Goal: Transaction & Acquisition: Purchase product/service

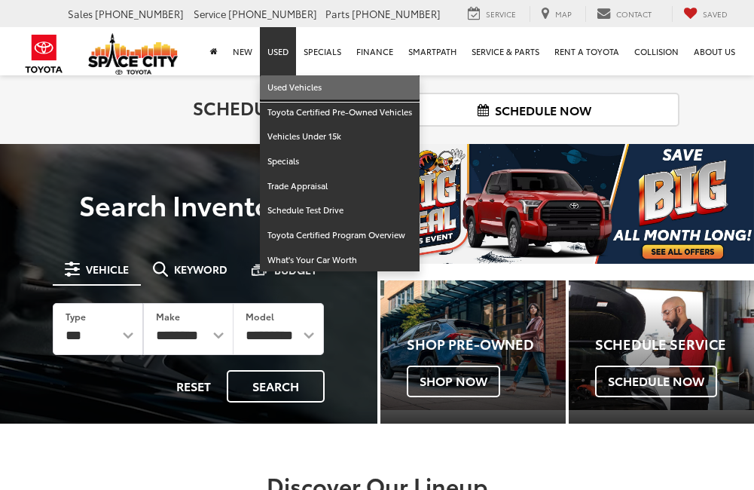
click at [286, 85] on link "Used Vehicles" at bounding box center [340, 87] width 160 height 25
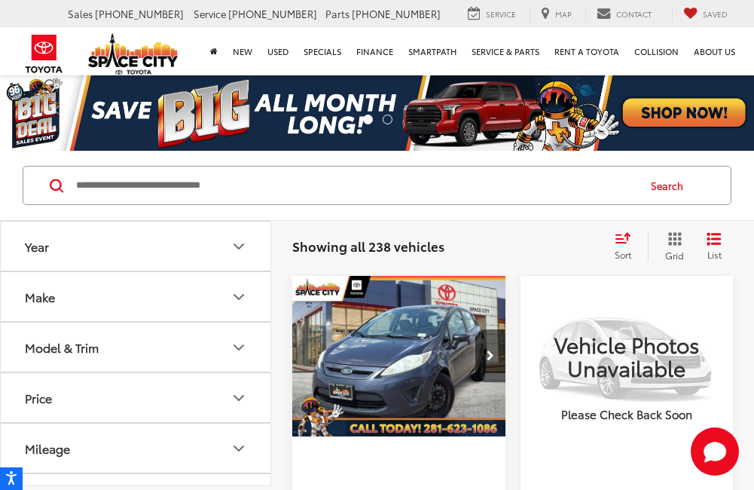
click at [97, 352] on div "Model & Trim" at bounding box center [62, 347] width 74 height 14
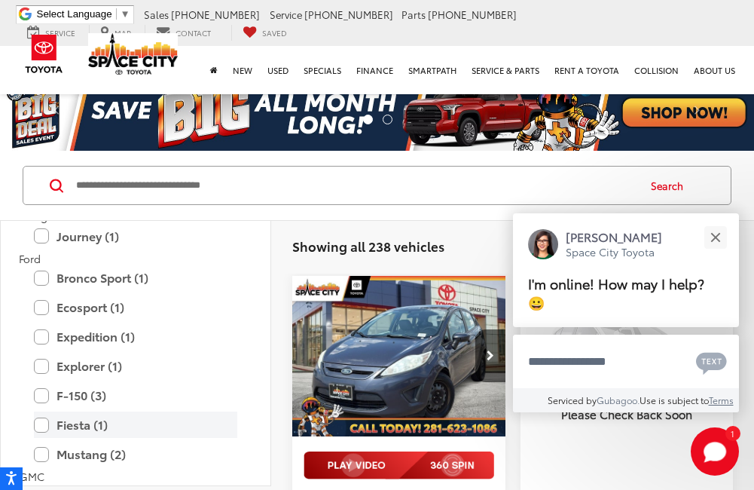
scroll to position [753, 0]
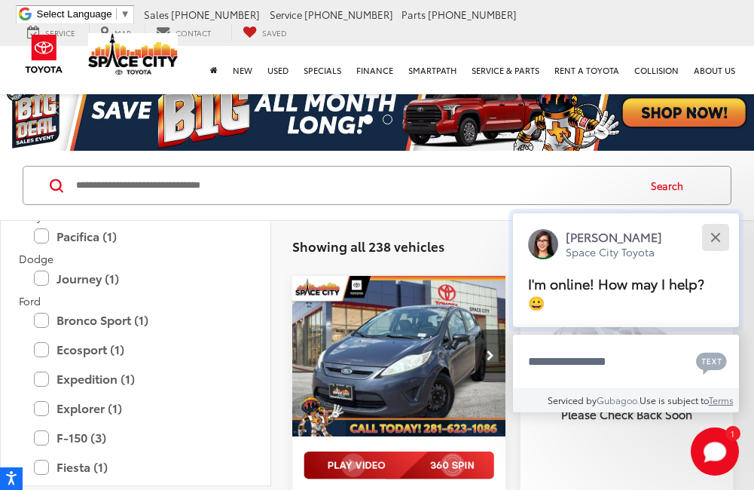
click at [714, 236] on div "Close" at bounding box center [715, 237] width 10 height 10
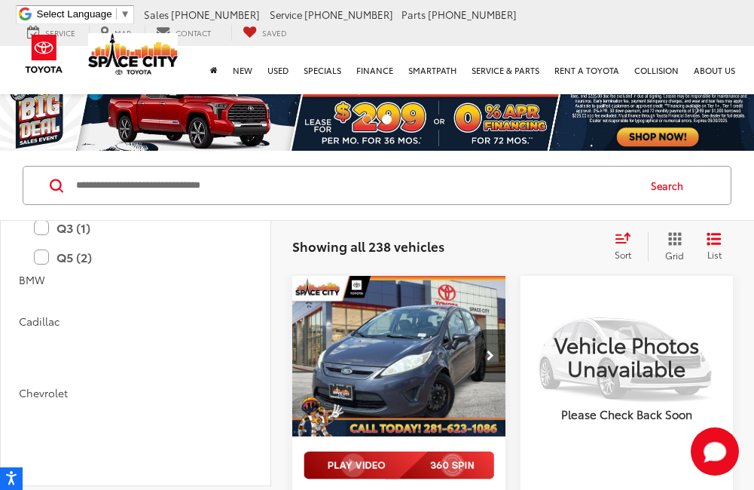
scroll to position [0, 0]
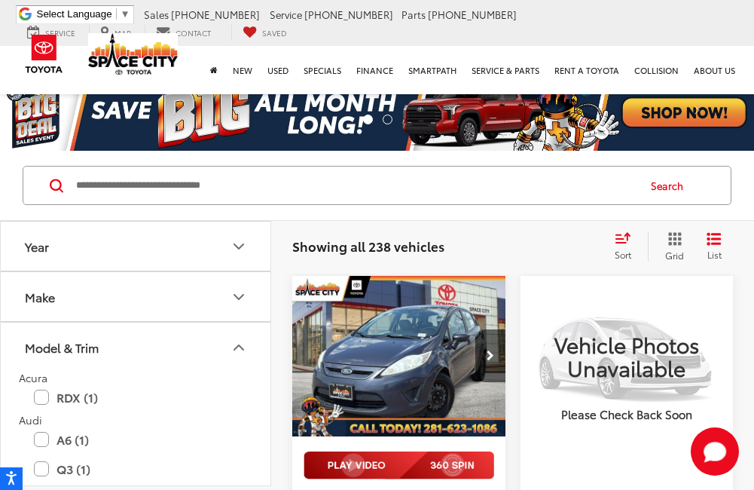
click at [218, 190] on input "Search by Make, Model, or Keyword" at bounding box center [356, 185] width 562 height 36
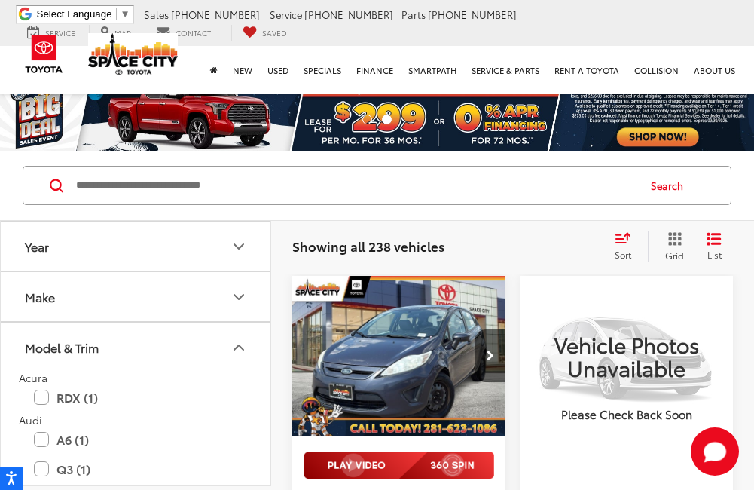
click at [81, 302] on button "Make" at bounding box center [136, 296] width 271 height 49
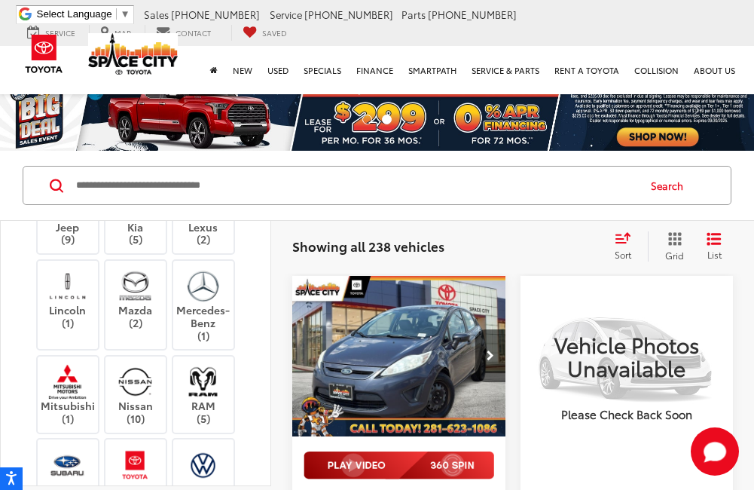
scroll to position [226, 0]
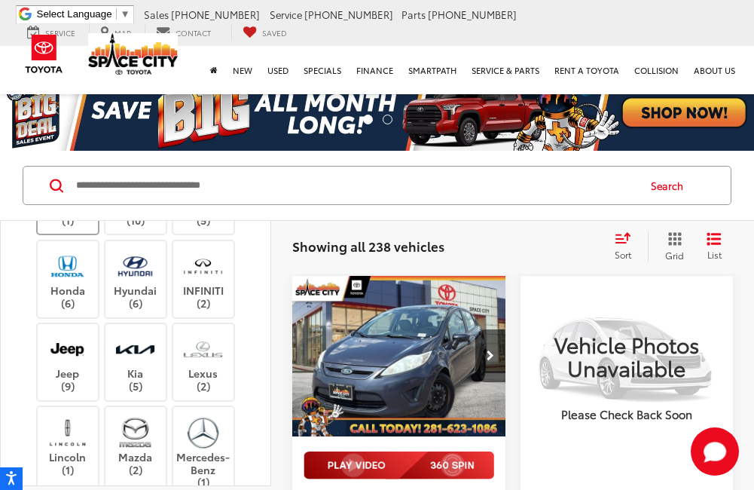
click at [61, 227] on label "Dodge (1)" at bounding box center [68, 214] width 61 height 26
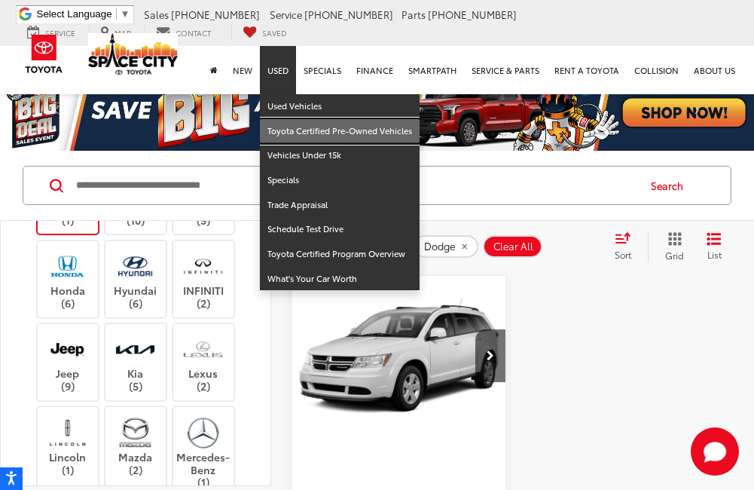
click at [282, 125] on link "Toyota Certified Pre-Owned Vehicles" at bounding box center [340, 131] width 160 height 25
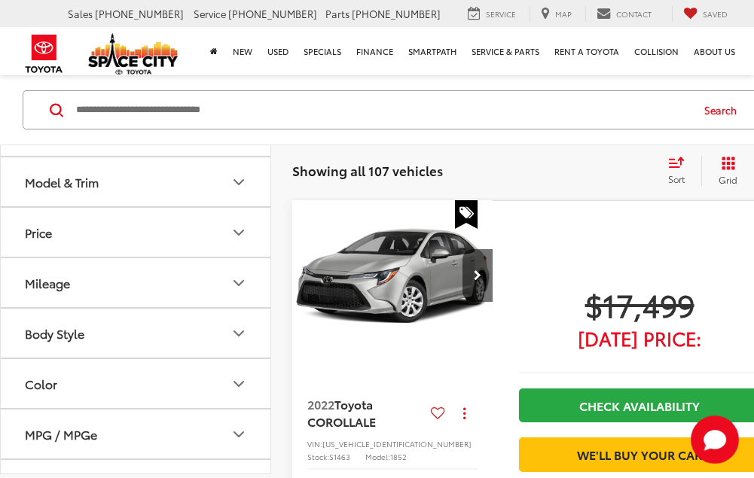
scroll to position [75, 0]
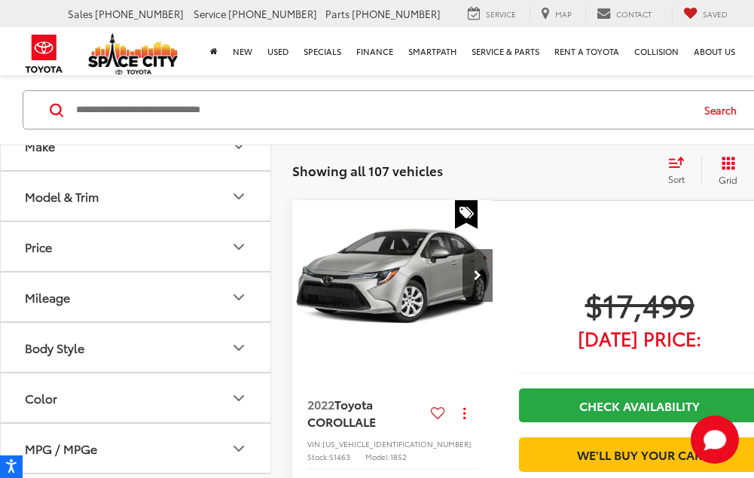
click at [101, 166] on button "Make" at bounding box center [136, 145] width 271 height 49
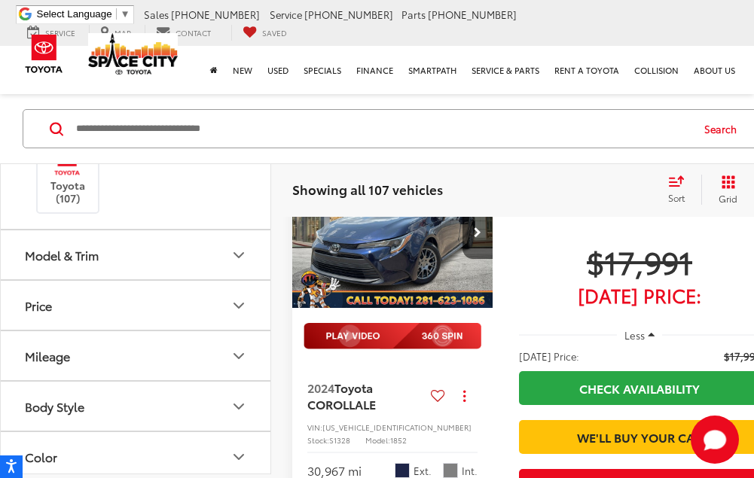
scroll to position [87, 0]
